Goal: Task Accomplishment & Management: Use online tool/utility

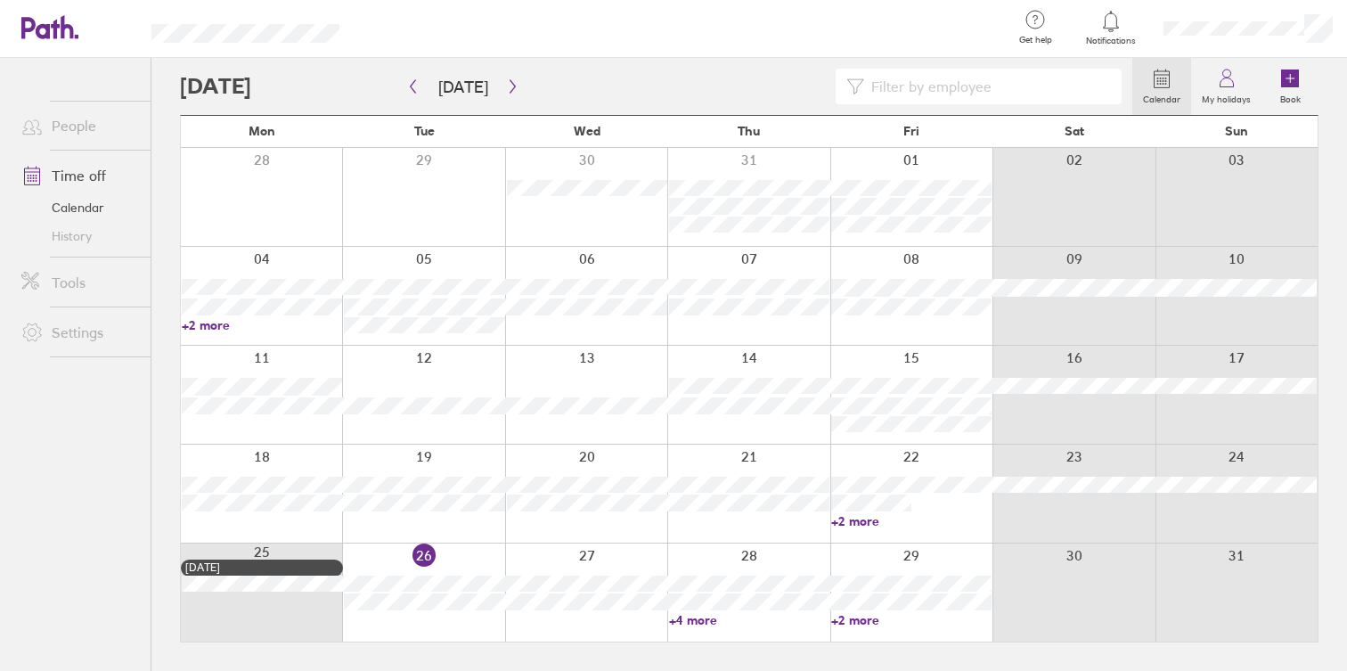
click at [445, 618] on div at bounding box center [423, 593] width 162 height 98
